Goal: Navigation & Orientation: Find specific page/section

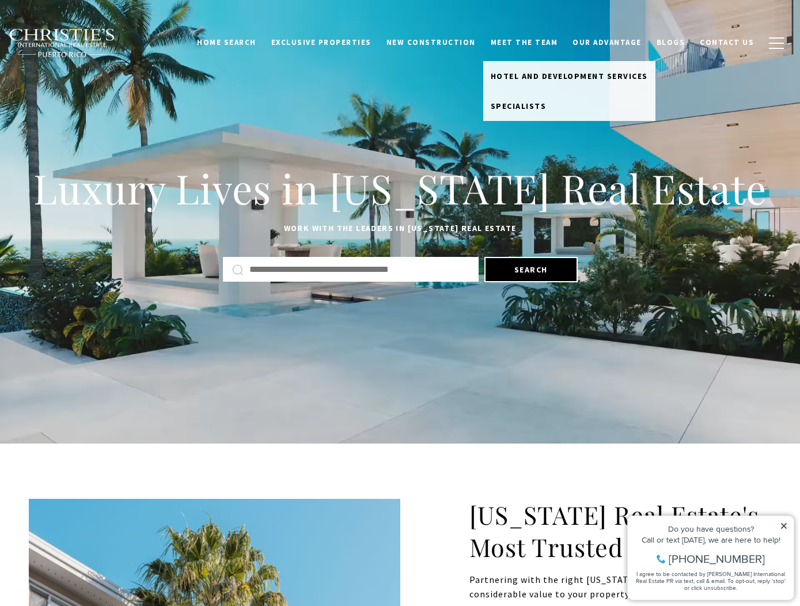
click at [548, 39] on link "Meet the Team" at bounding box center [524, 43] width 82 height 22
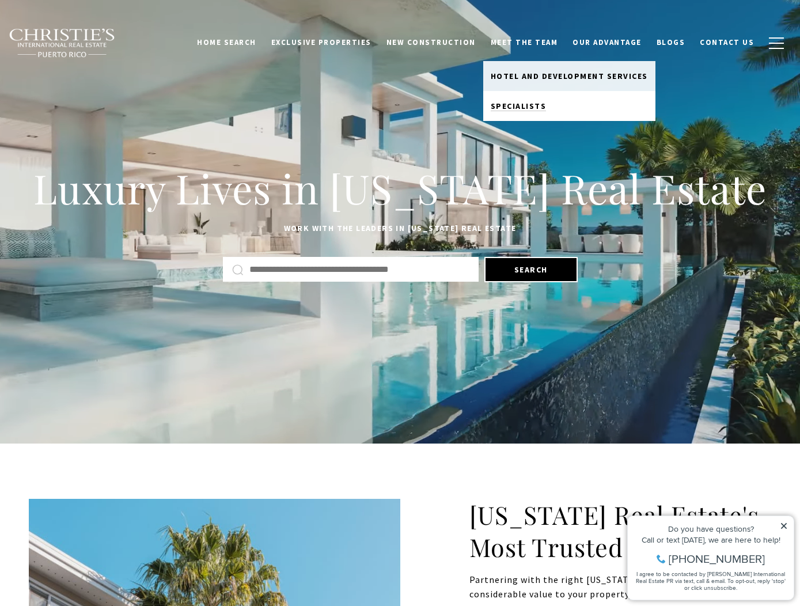
click at [522, 103] on span "Specialists" at bounding box center [519, 106] width 56 height 10
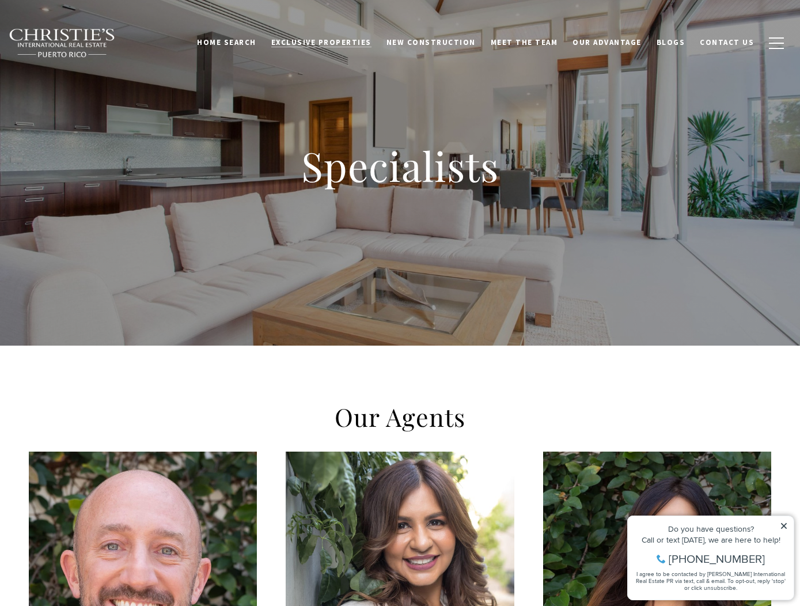
click at [354, 39] on span "Exclusive Properties" at bounding box center [321, 42] width 100 height 10
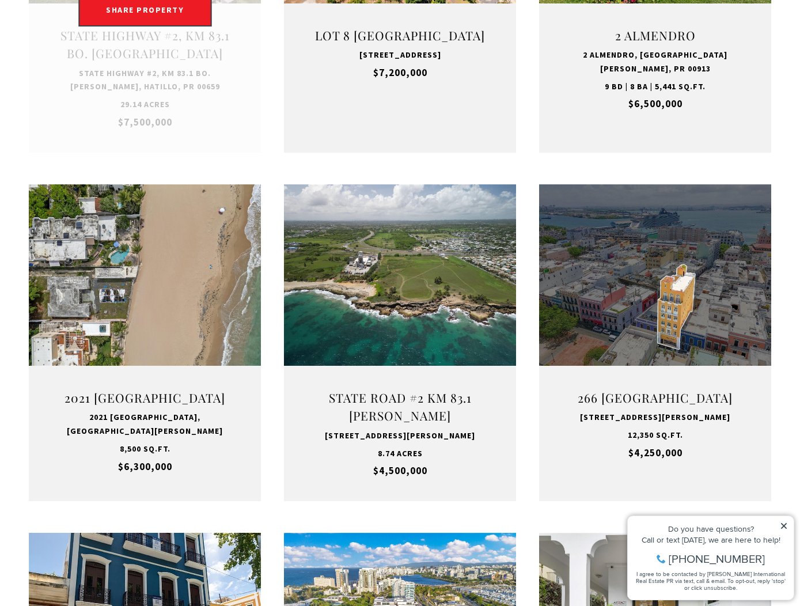
scroll to position [740, 0]
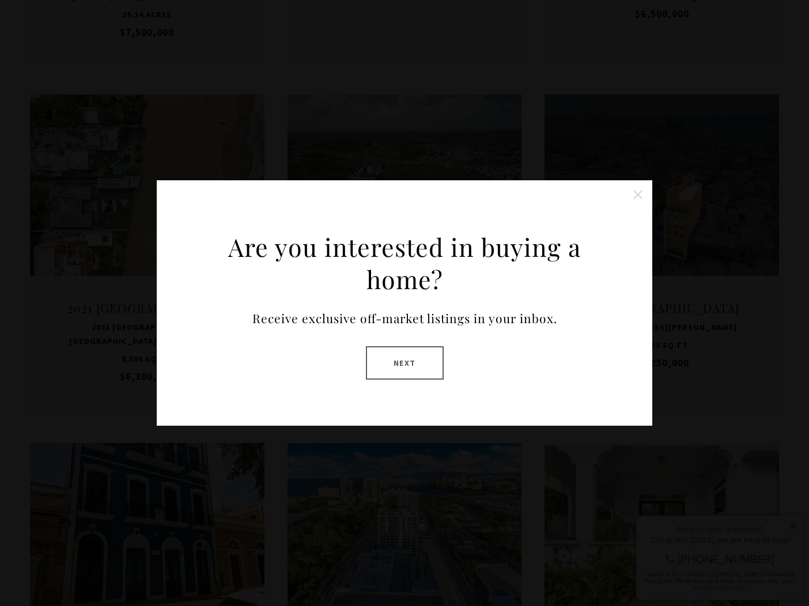
click at [398, 363] on button "Next" at bounding box center [405, 362] width 78 height 33
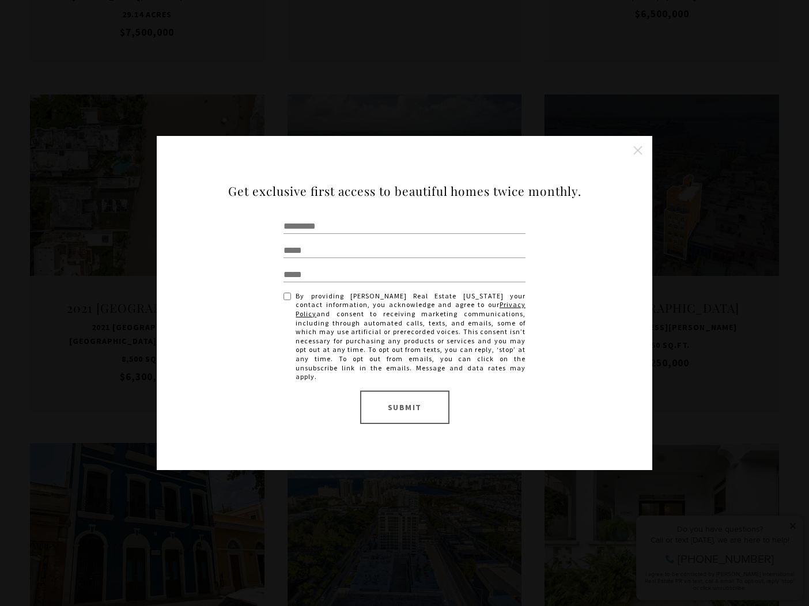
click at [638, 155] on button "Close this option" at bounding box center [637, 150] width 23 height 23
